Goal: Find contact information: Find contact information

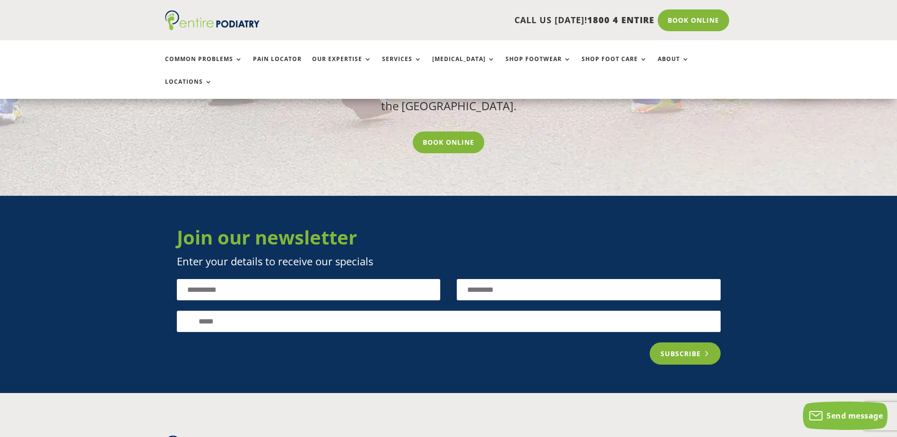
scroll to position [1284, 0]
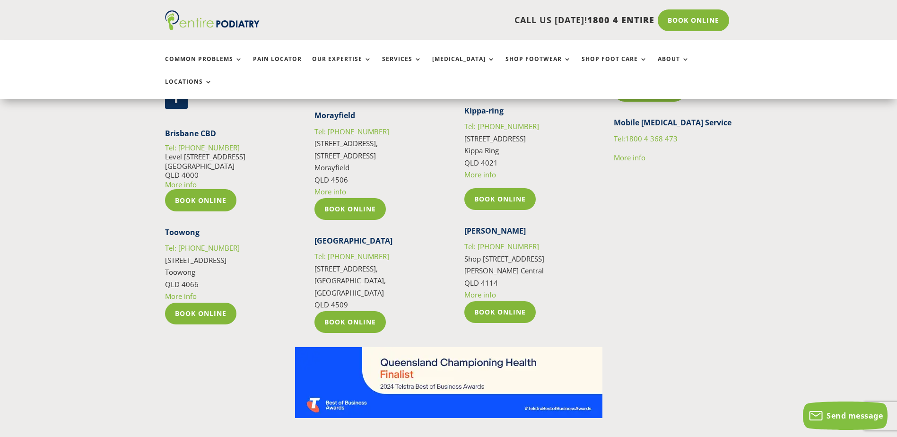
scroll to position [1738, 0]
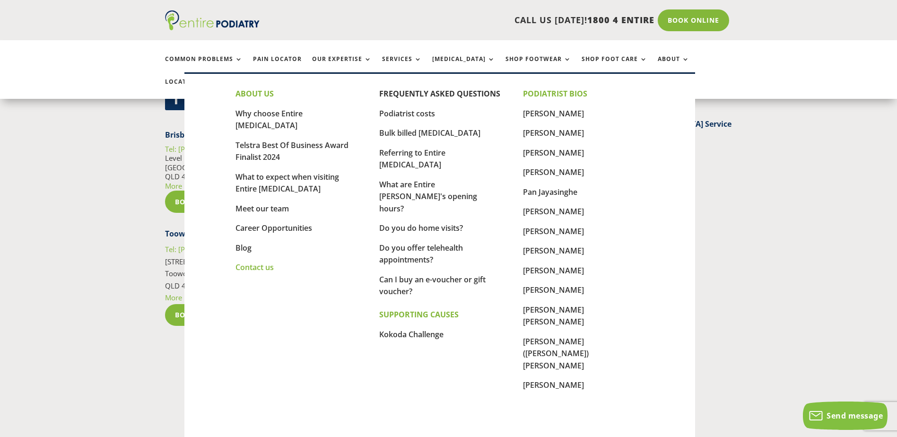
click at [255, 262] on link "Contact us" at bounding box center [254, 267] width 38 height 10
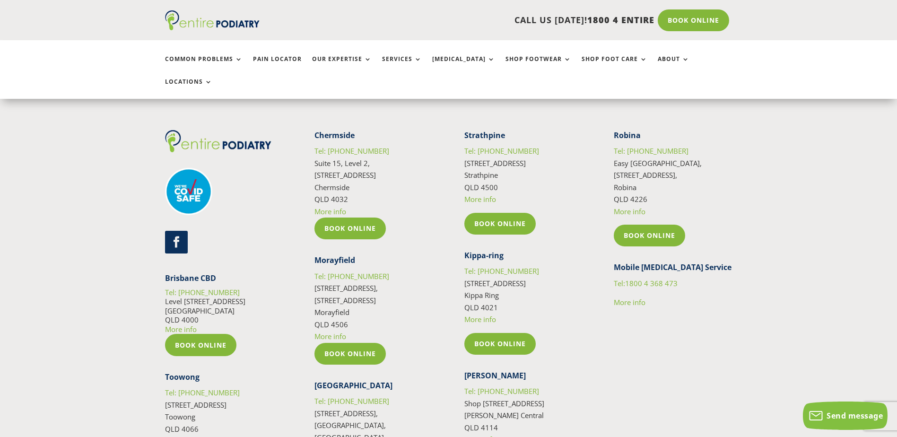
scroll to position [1776, 0]
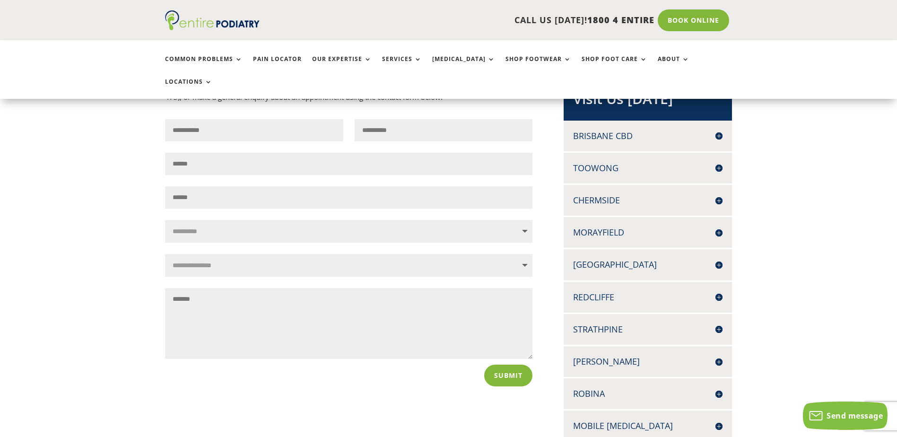
scroll to position [227, 0]
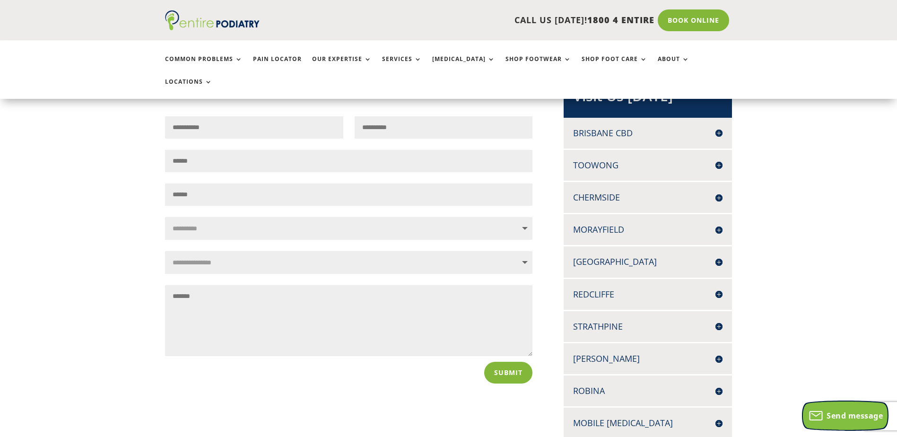
click at [856, 415] on span "Send message" at bounding box center [854, 415] width 56 height 10
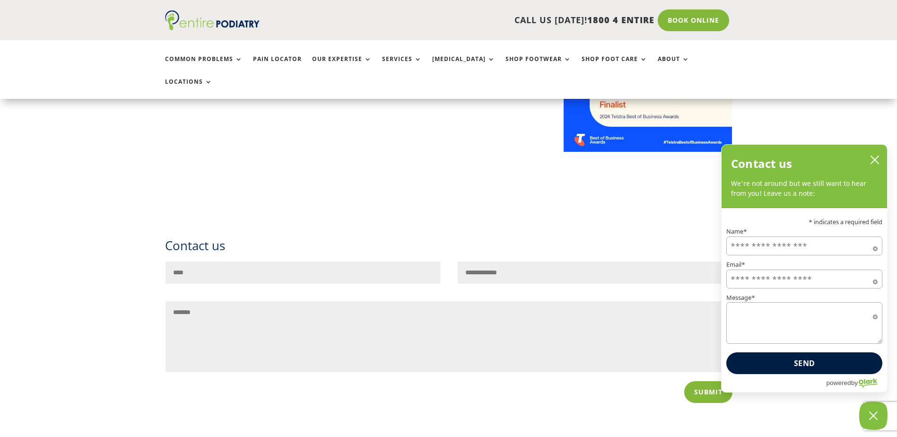
scroll to position [832, 0]
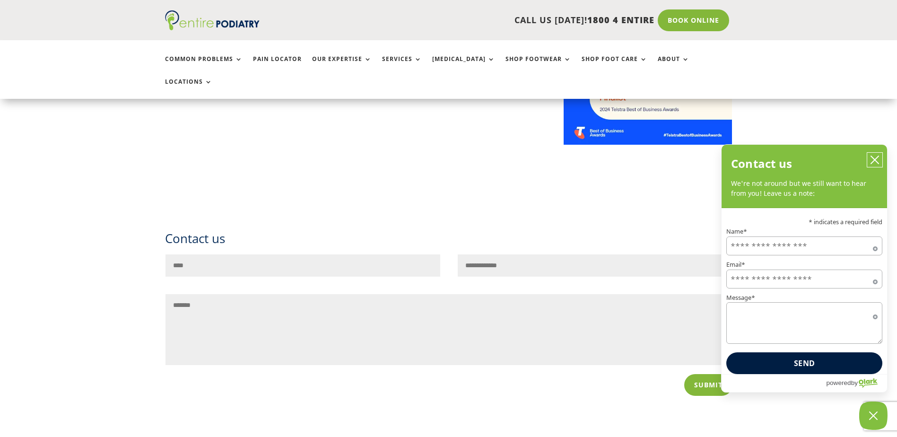
drag, startPoint x: 875, startPoint y: 156, endPoint x: 815, endPoint y: 179, distance: 63.9
click at [875, 156] on icon "close chatbox" at bounding box center [874, 159] width 9 height 9
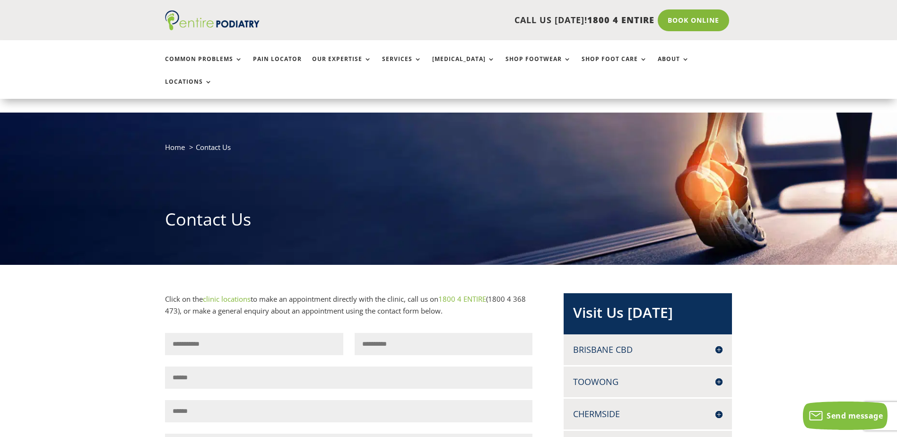
scroll to position [0, 0]
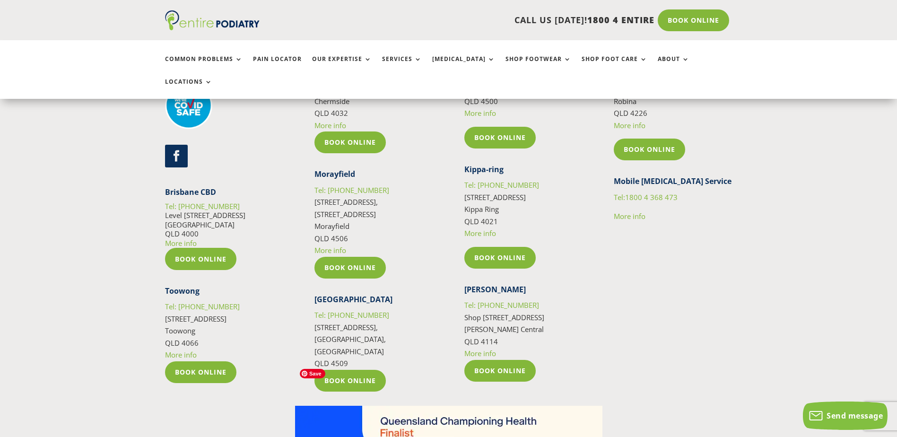
scroll to position [1776, 0]
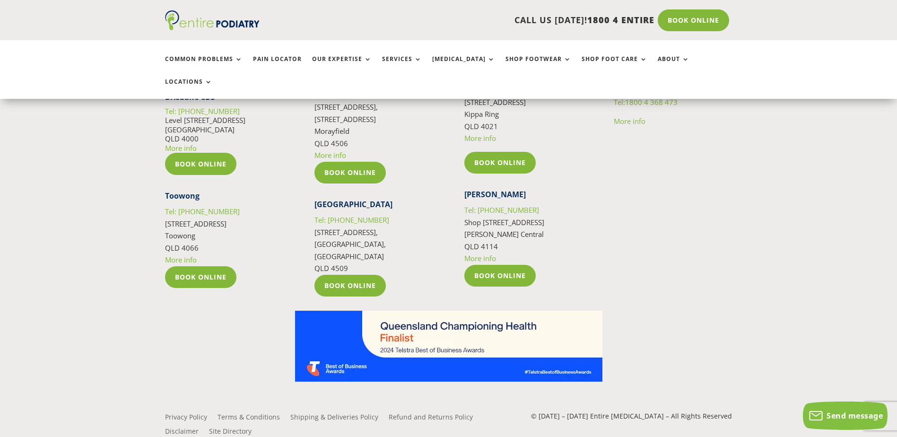
click at [192, 255] on link "More info" at bounding box center [181, 259] width 32 height 9
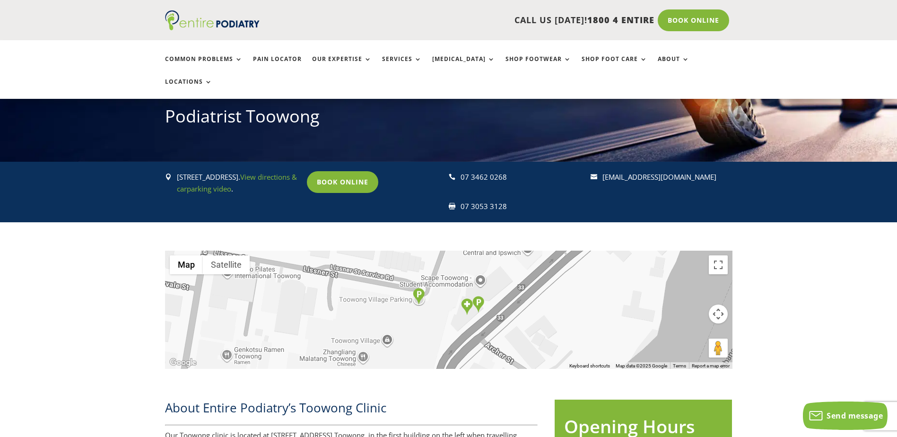
drag, startPoint x: 742, startPoint y: 155, endPoint x: 602, endPoint y: 162, distance: 139.6
click at [602, 162] on div " [STREET_ADDRESS]. View directions & carparking video . Book Online  07 3462 …" at bounding box center [448, 192] width 897 height 61
copy div " [EMAIL_ADDRESS][DOMAIN_NAME]"
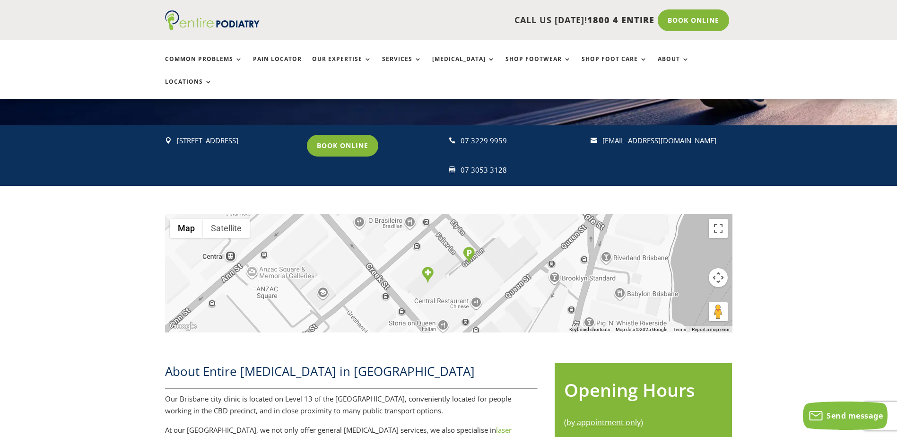
scroll to position [151, 0]
